Goal: Task Accomplishment & Management: Manage account settings

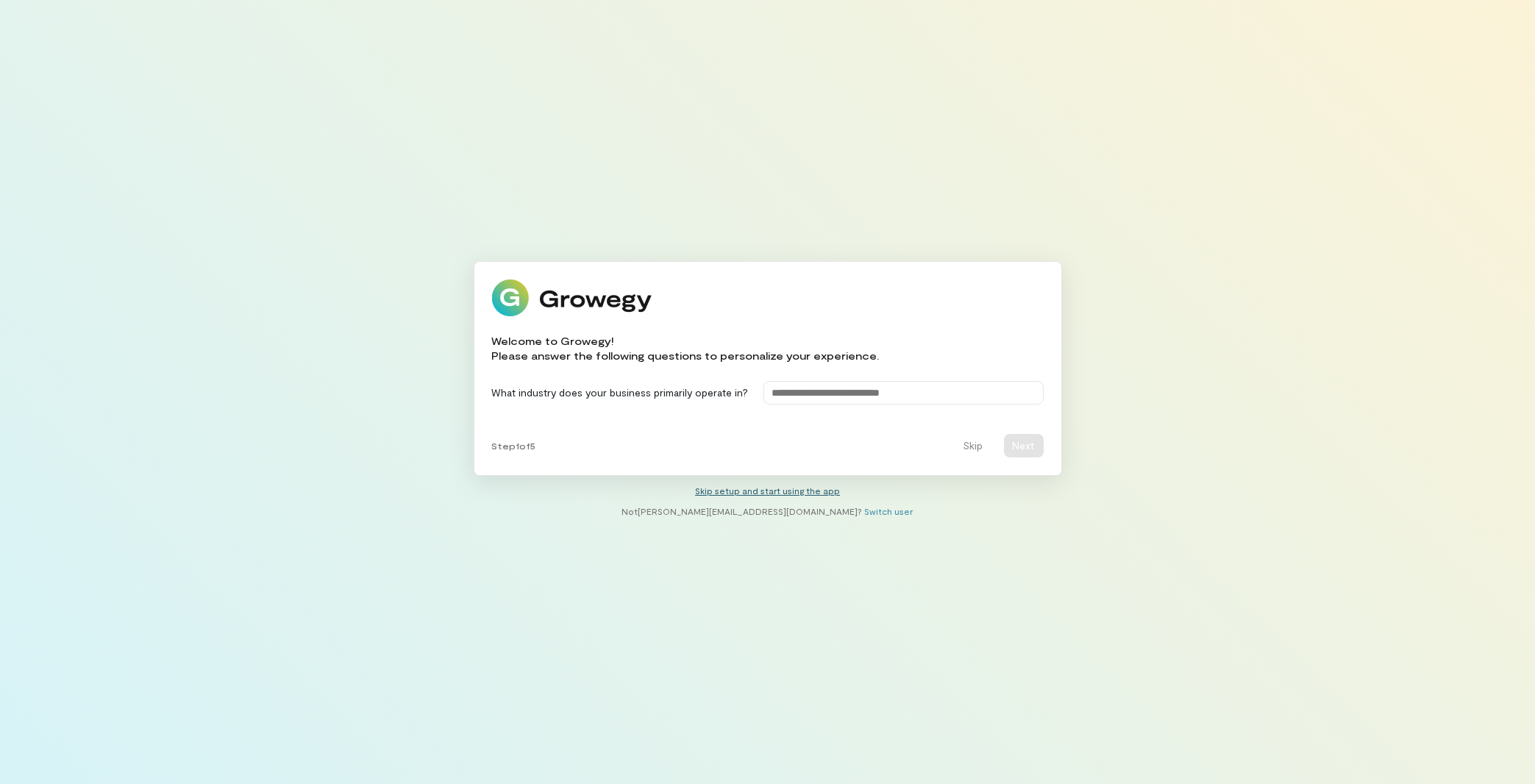
click at [772, 488] on link "Skip setup and start using the app" at bounding box center [767, 490] width 145 height 10
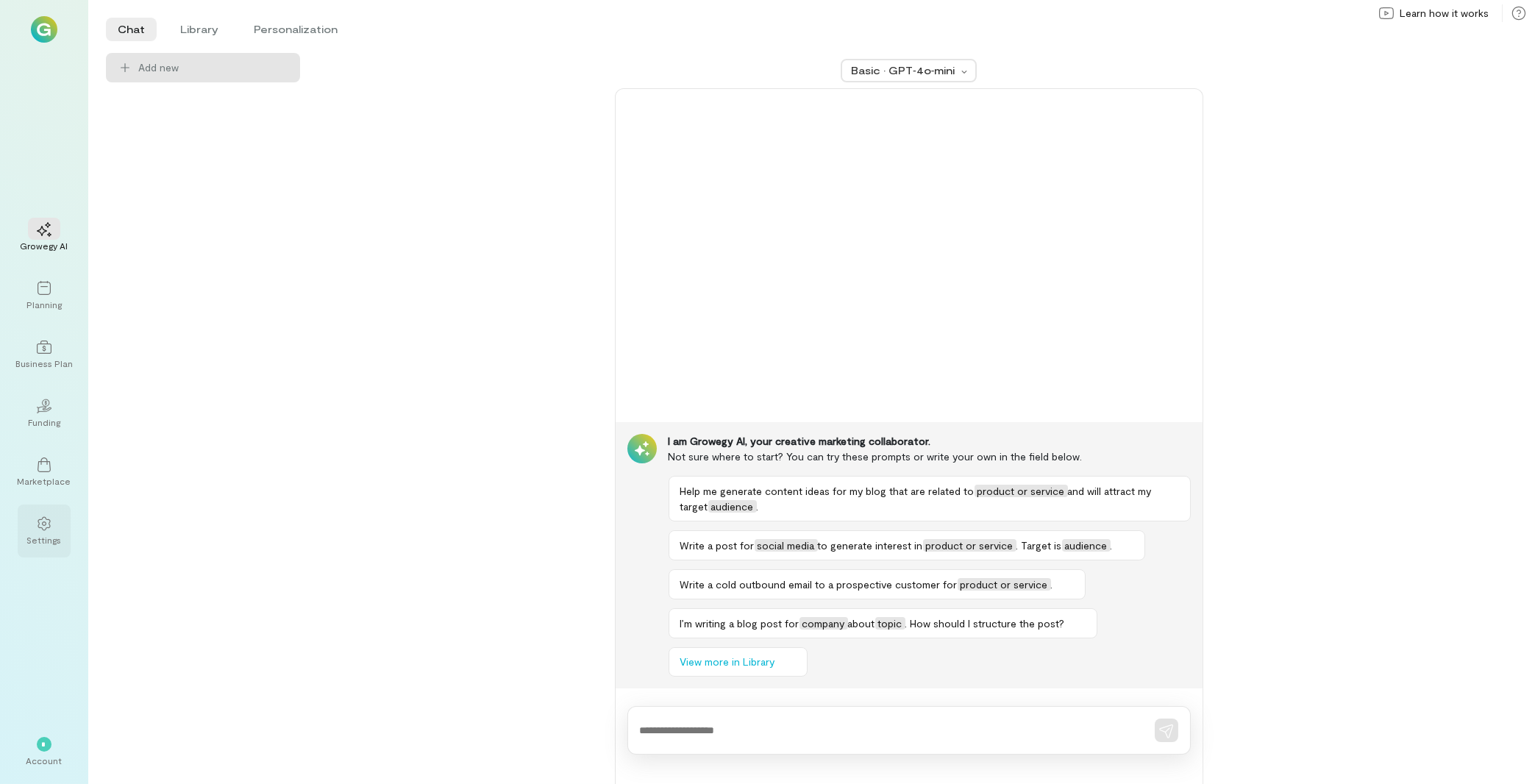
click at [31, 519] on div at bounding box center [44, 523] width 32 height 22
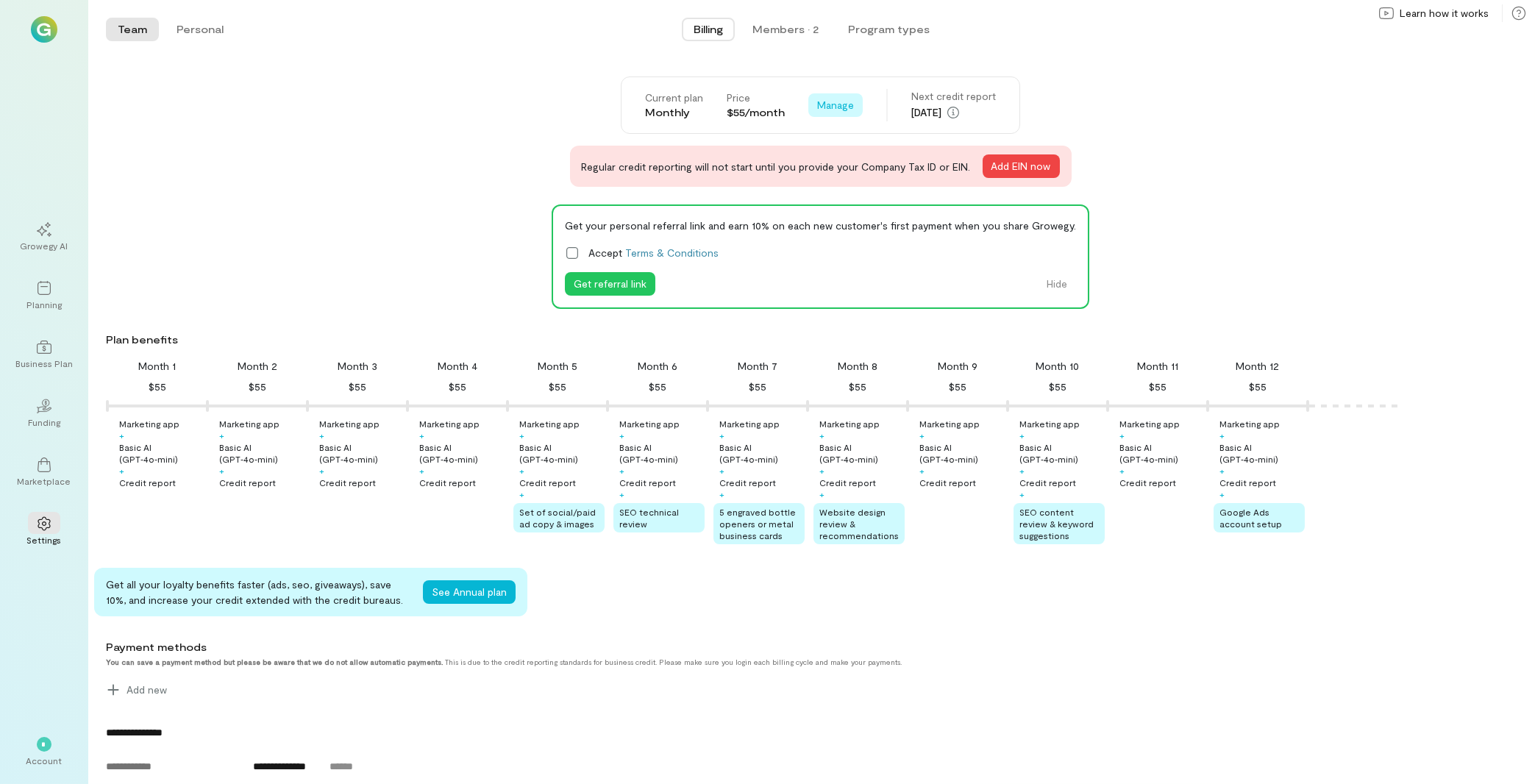
click at [844, 105] on span "Manage" at bounding box center [835, 105] width 37 height 15
click at [850, 167] on span "Cancel plan" at bounding box center [869, 166] width 55 height 15
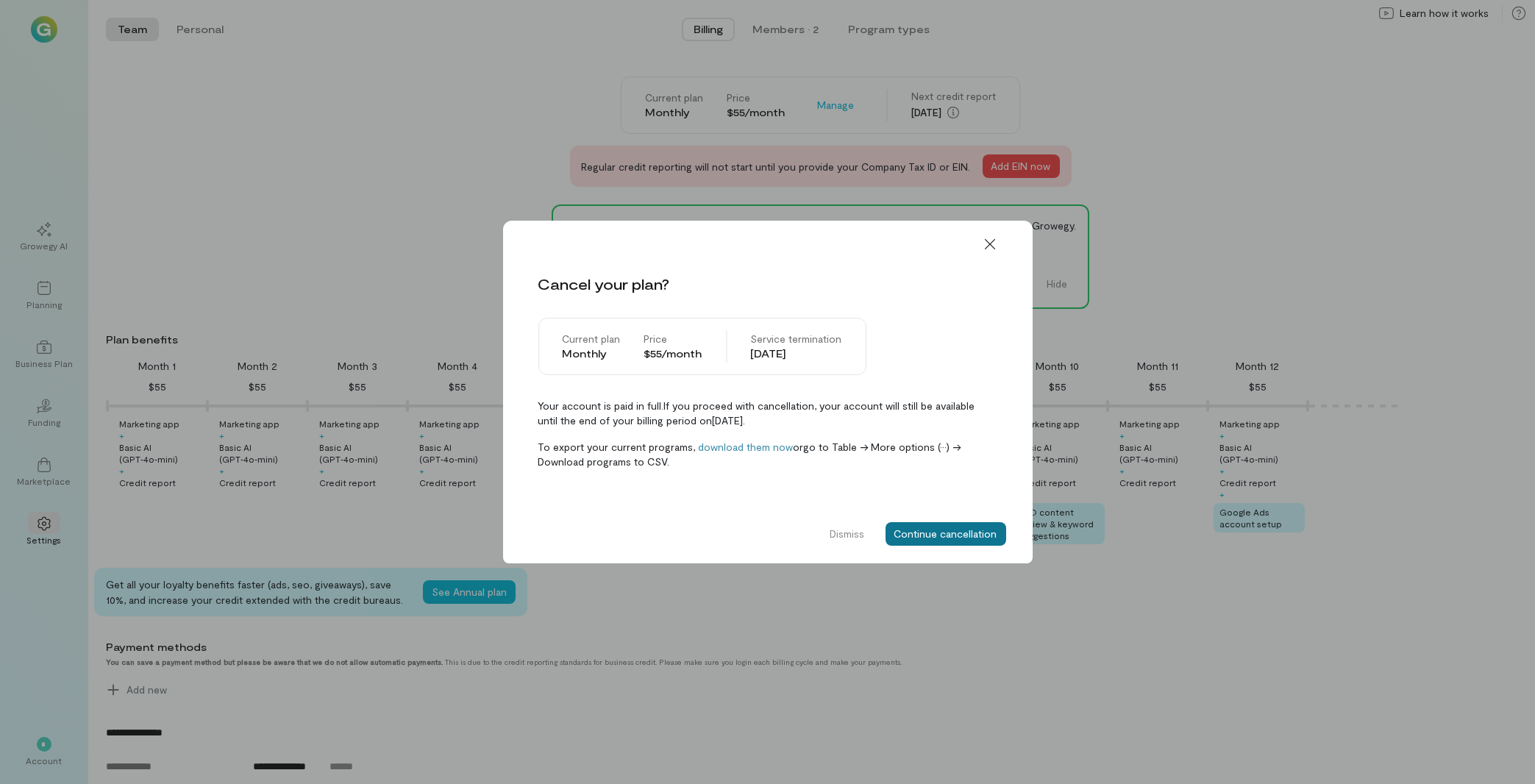
click at [921, 528] on button "Continue cancellation" at bounding box center [946, 534] width 121 height 23
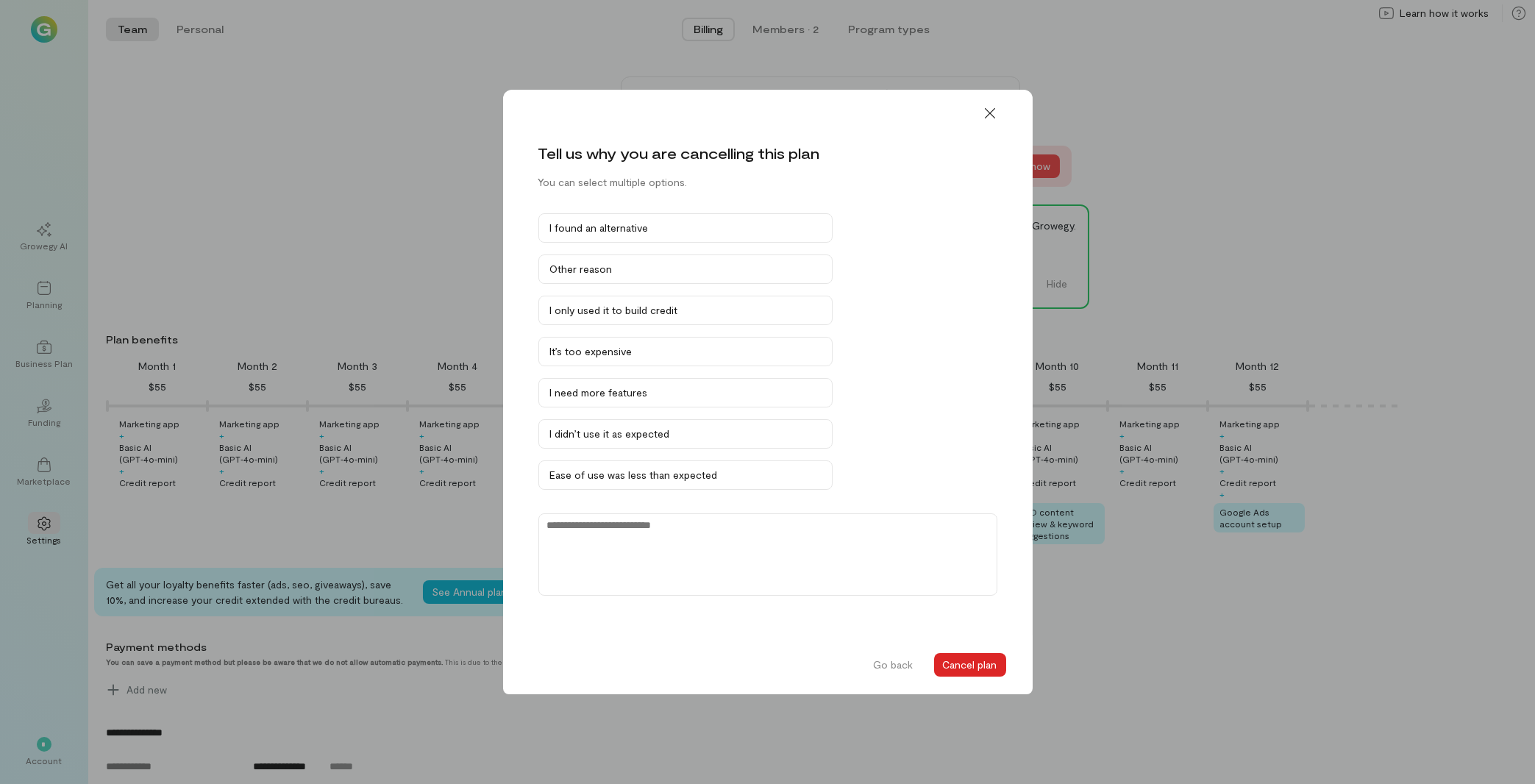
click at [978, 665] on button "Cancel plan" at bounding box center [970, 664] width 72 height 23
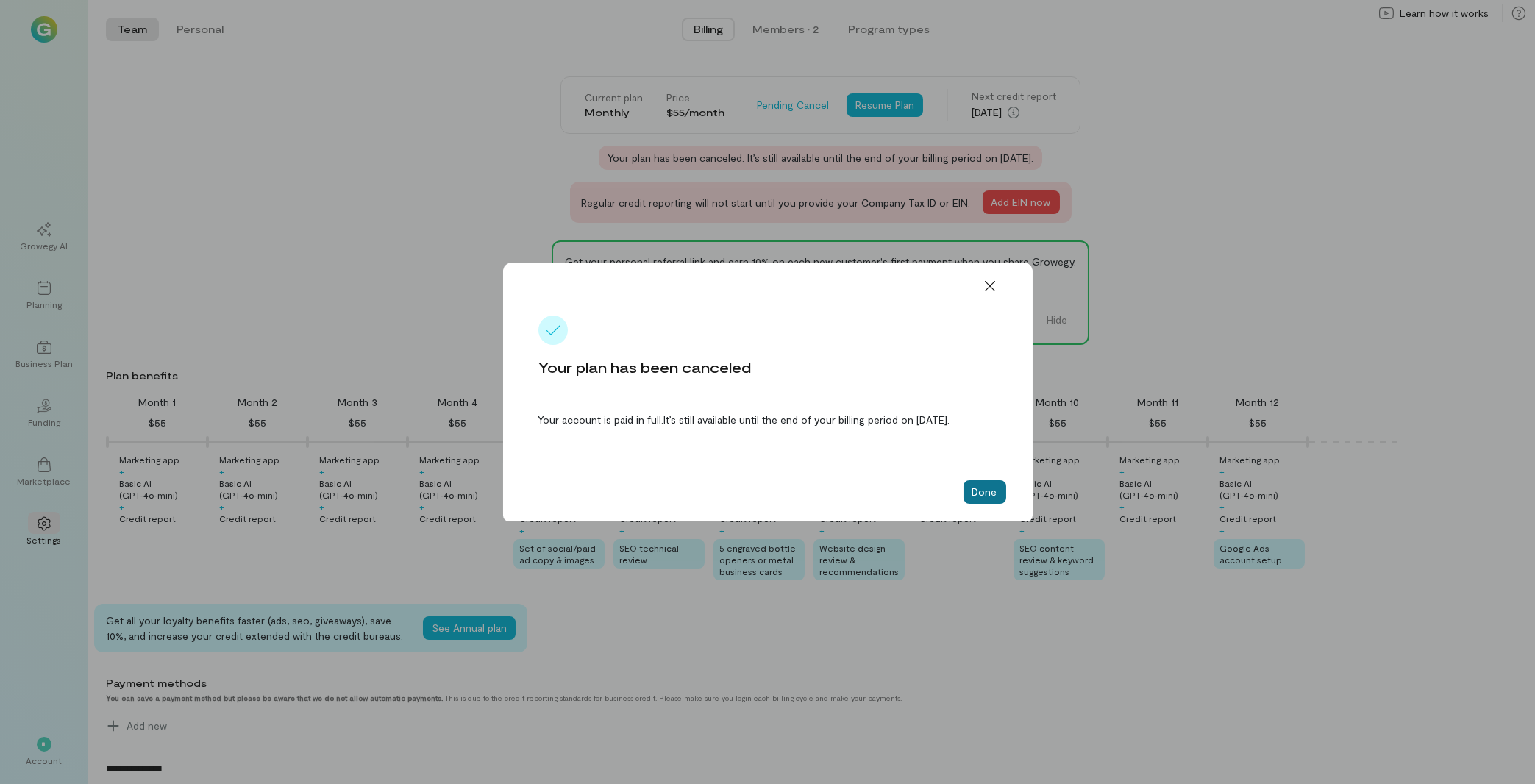
click at [980, 487] on button "Done" at bounding box center [985, 492] width 43 height 23
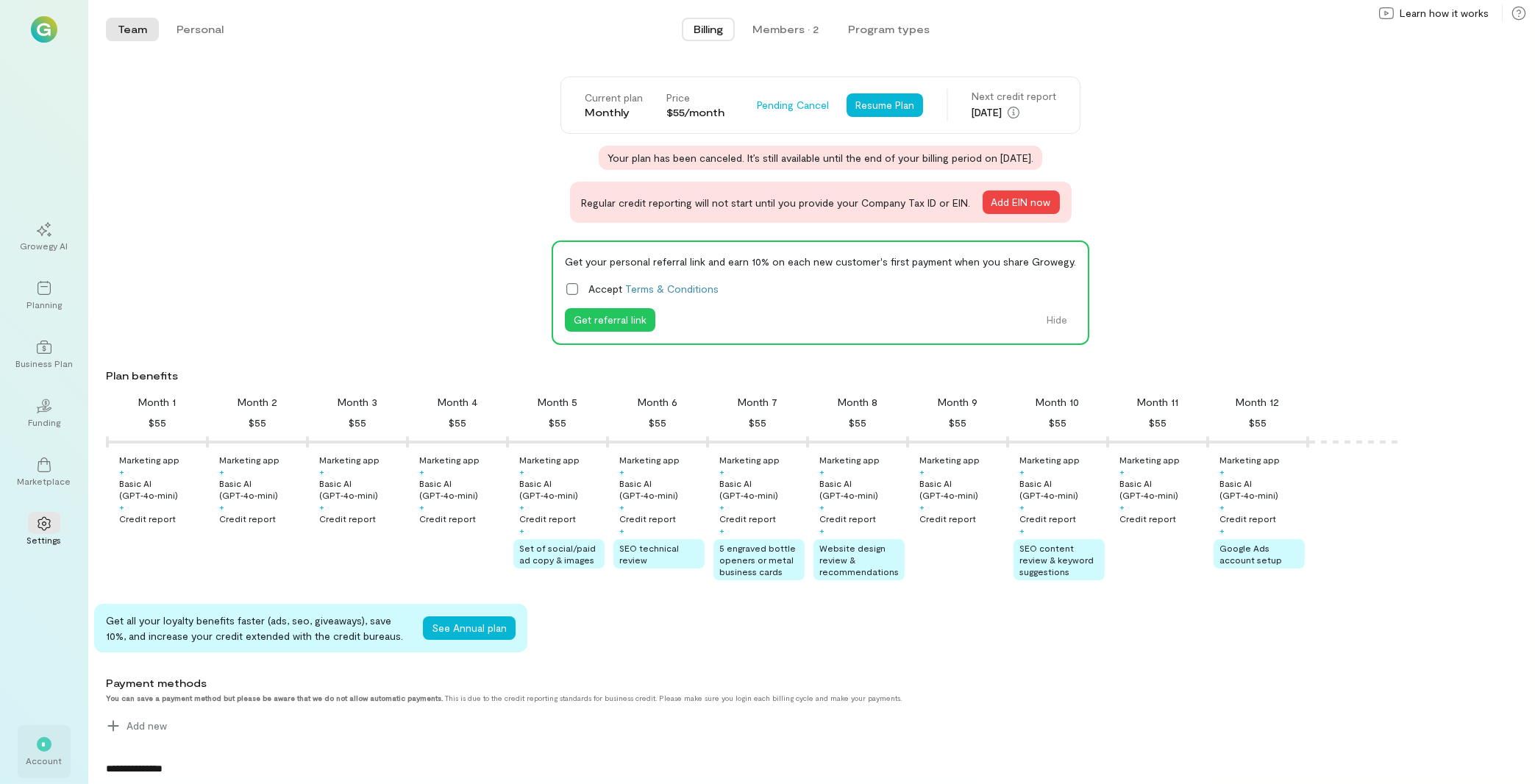
click at [52, 761] on div "Account" at bounding box center [45, 760] width 36 height 12
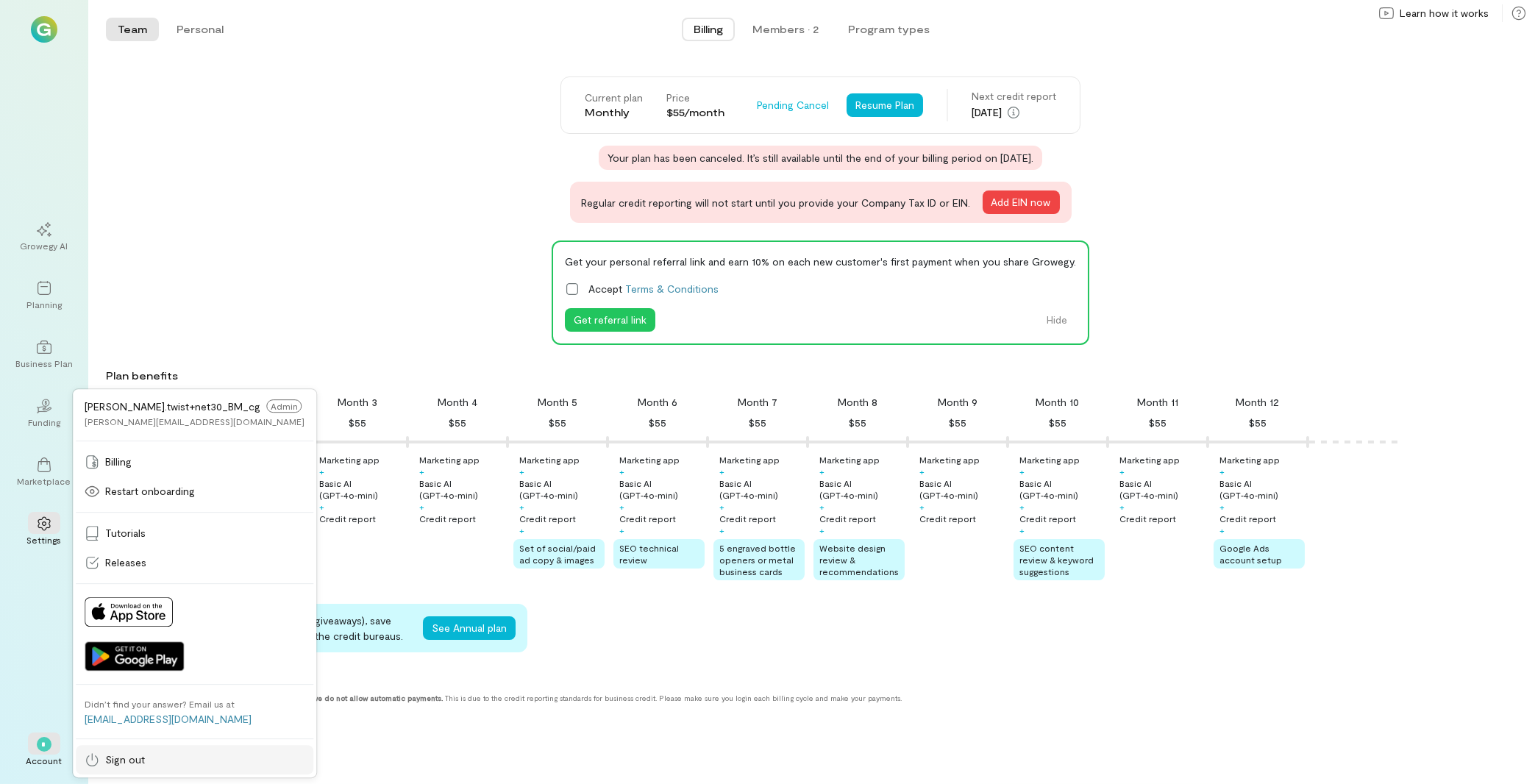
click at [110, 758] on span "Sign out" at bounding box center [124, 759] width 40 height 15
